Goal: Find specific page/section: Find specific page/section

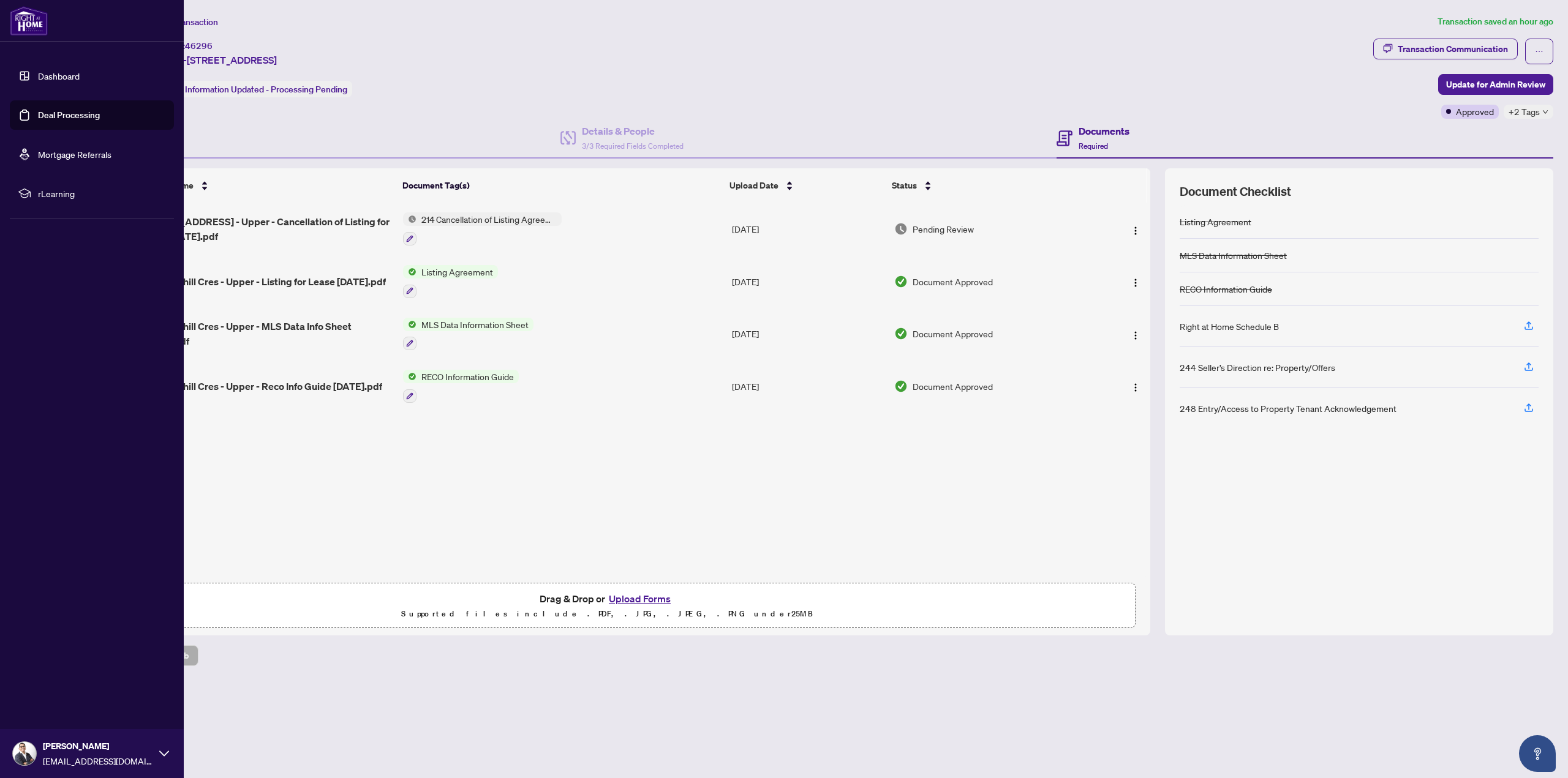
click at [41, 112] on link "Deal Processing" at bounding box center [68, 115] width 62 height 11
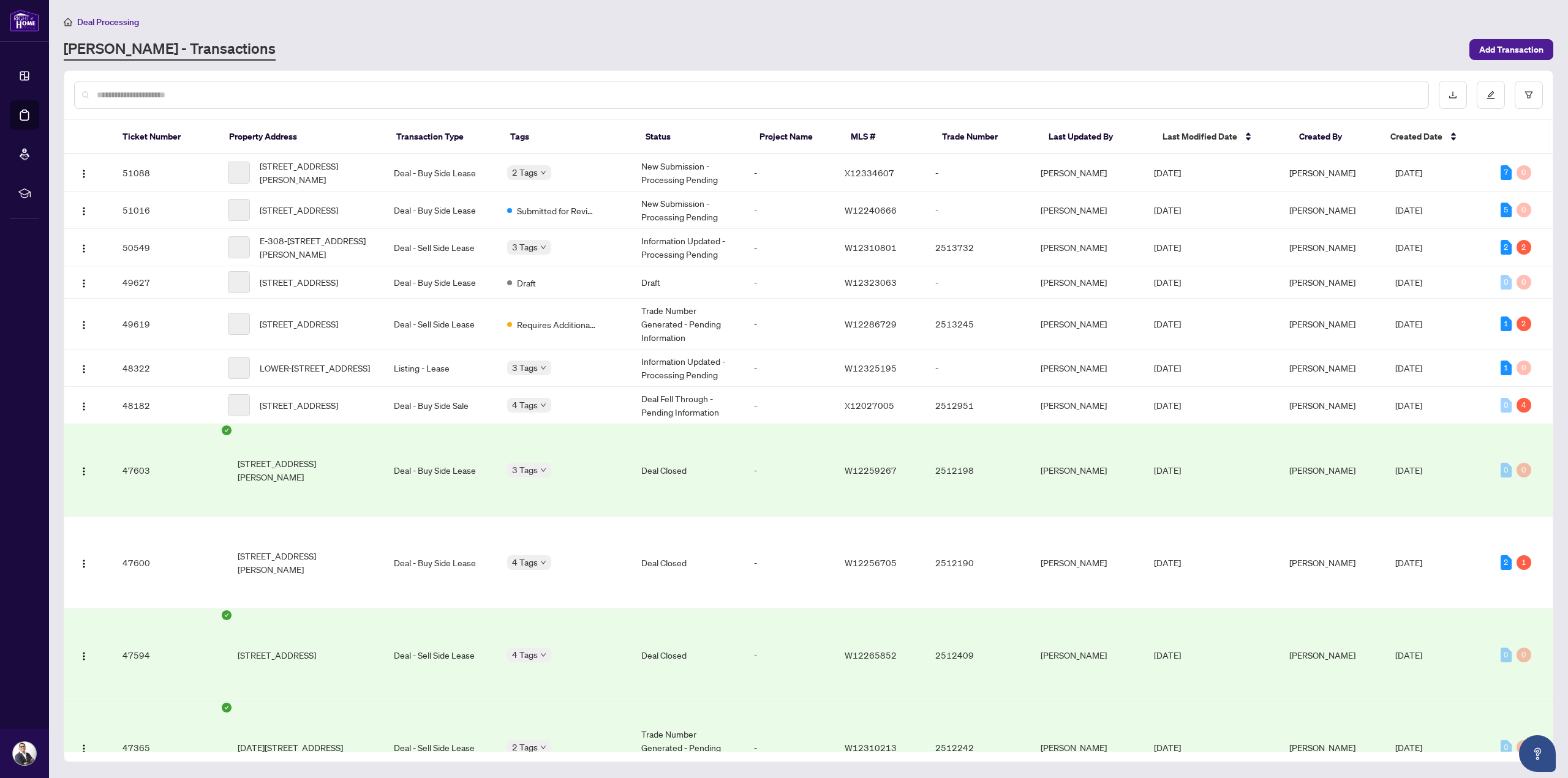
click at [245, 96] on input "text" at bounding box center [758, 95] width 1322 height 14
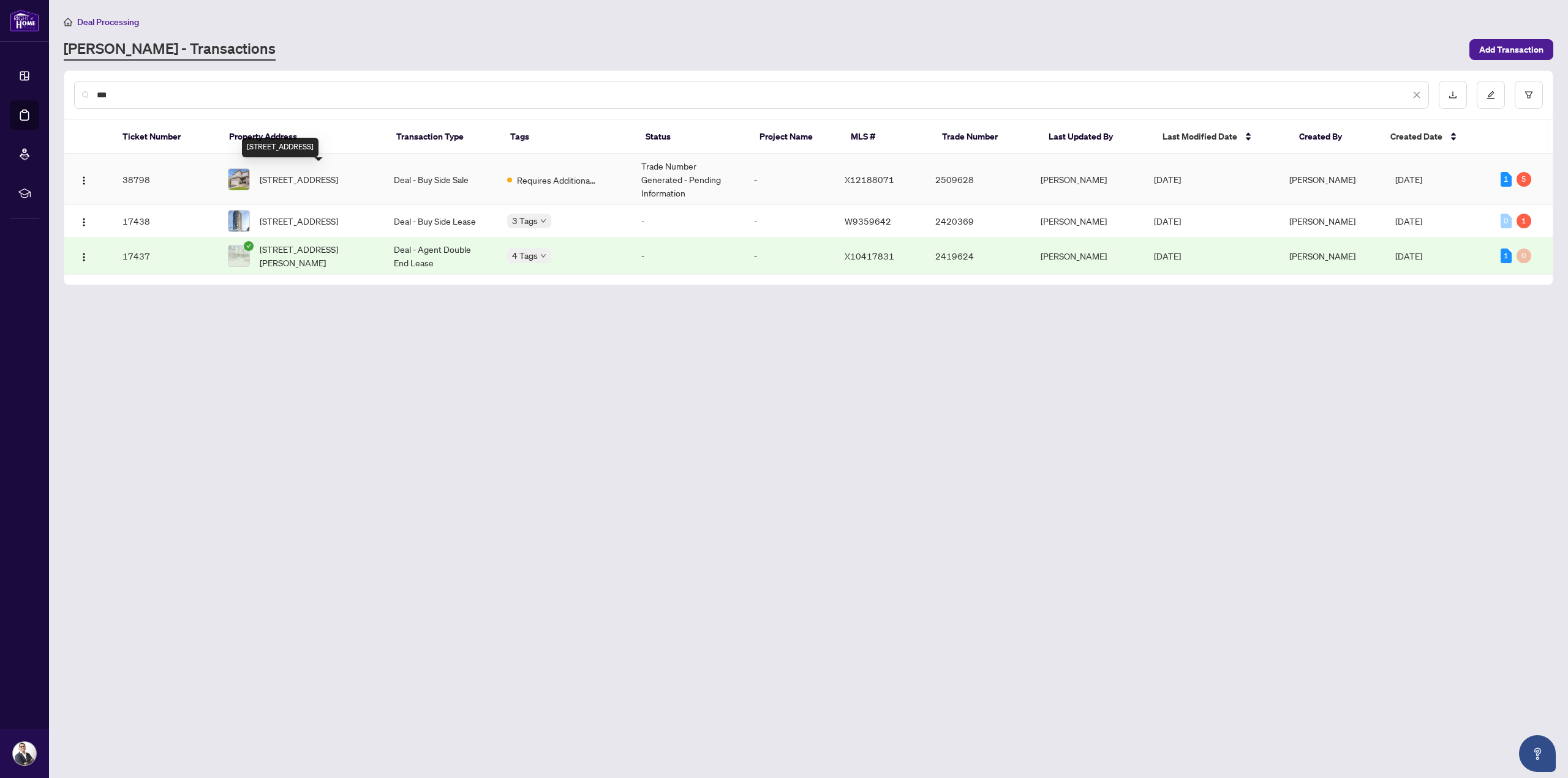
type input "***"
click at [338, 175] on span "[STREET_ADDRESS]" at bounding box center [299, 180] width 79 height 14
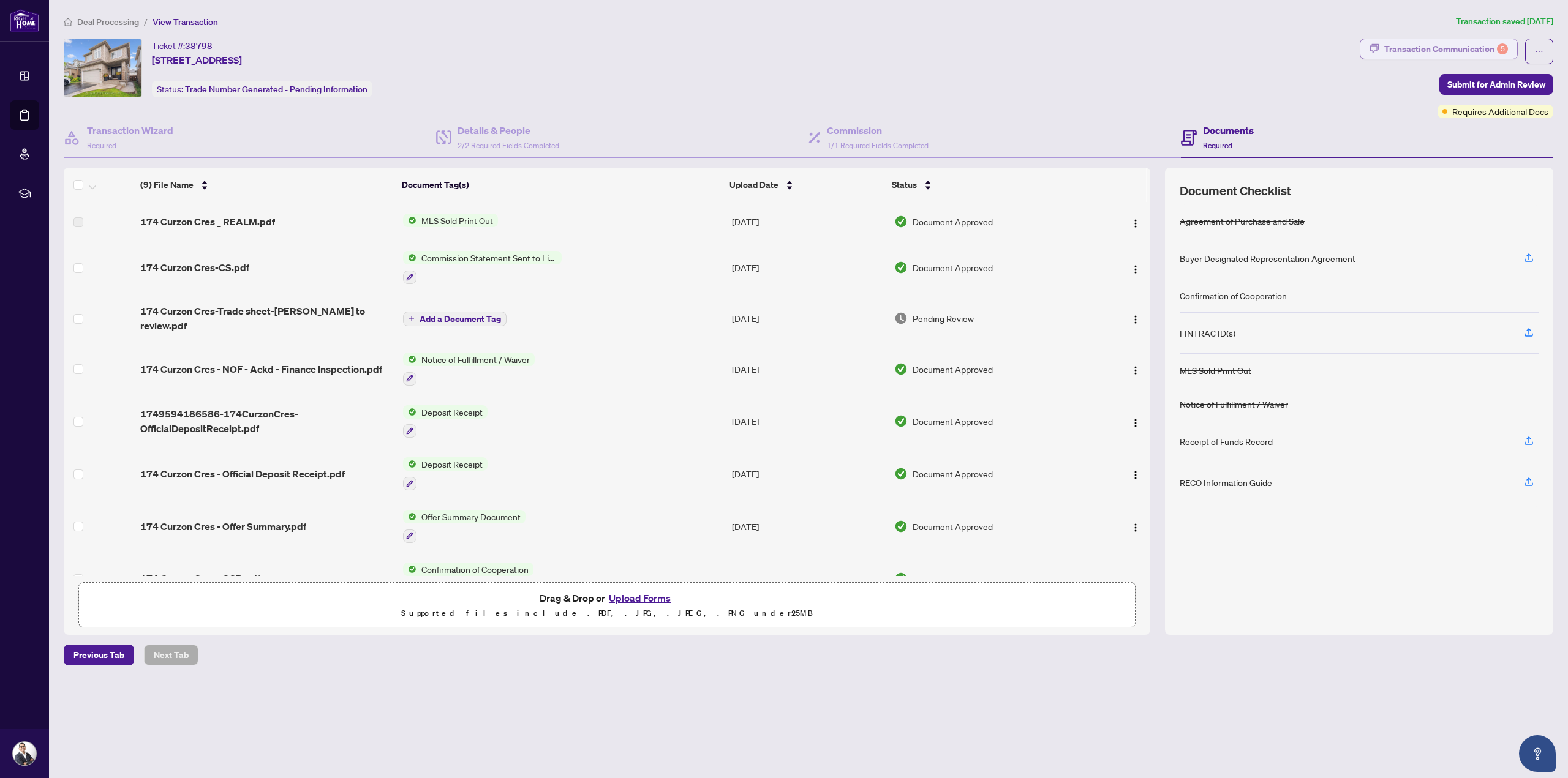
click at [1466, 54] on div "Transaction Communication 5" at bounding box center [1446, 49] width 124 height 20
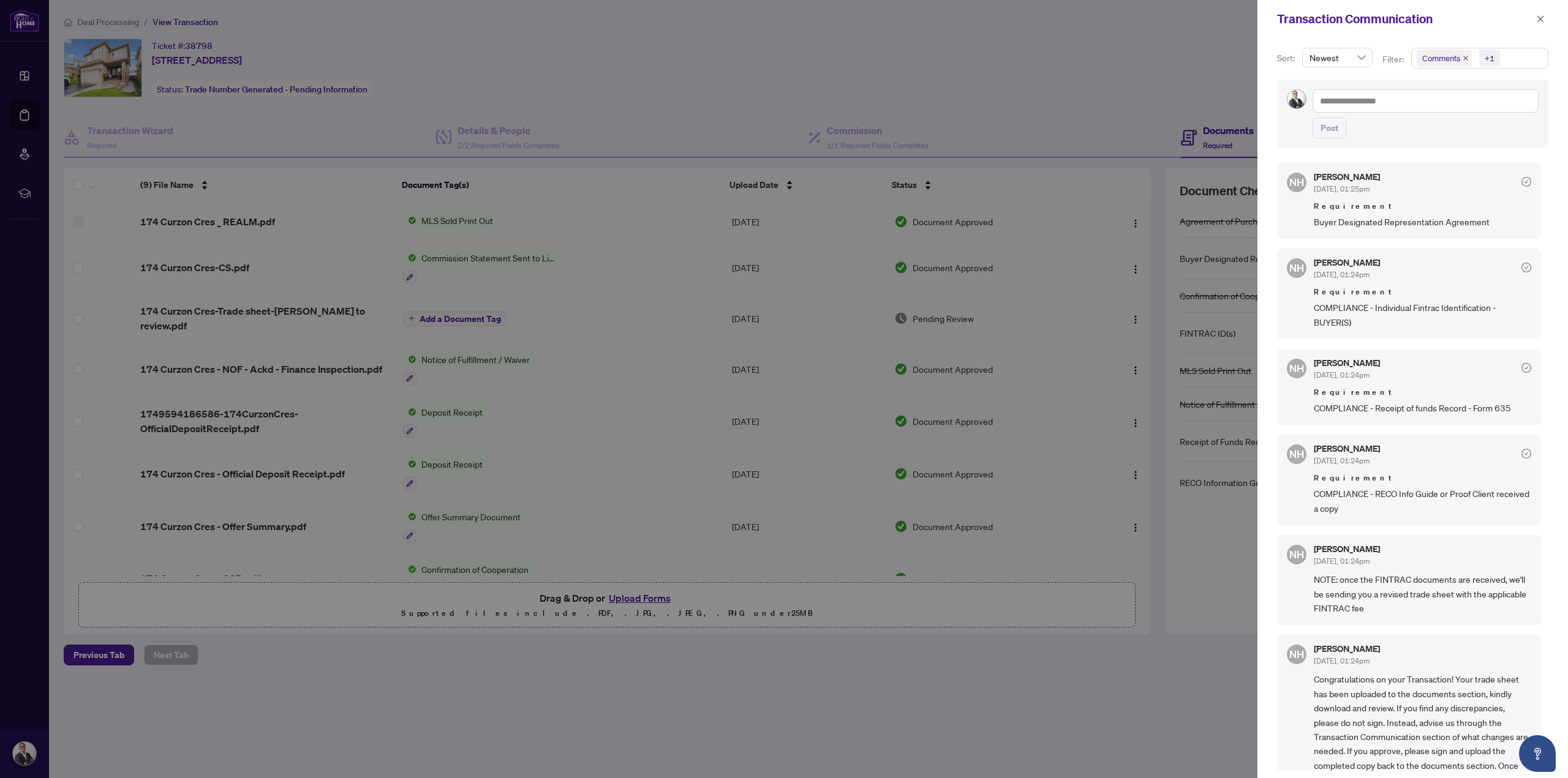
click at [1435, 61] on span "Comments" at bounding box center [1441, 58] width 38 height 12
click at [1421, 110] on span "Select Comments" at bounding box center [1424, 108] width 9 height 9
